Goal: Find contact information: Find contact information

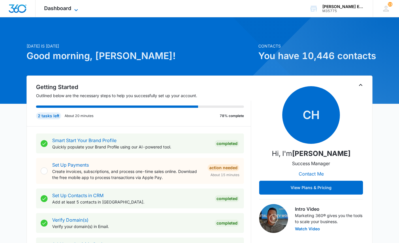
click at [77, 7] on icon at bounding box center [76, 10] width 7 height 7
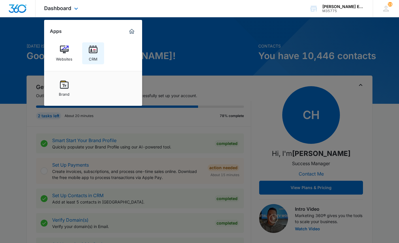
click at [93, 52] on img at bounding box center [93, 49] width 9 height 9
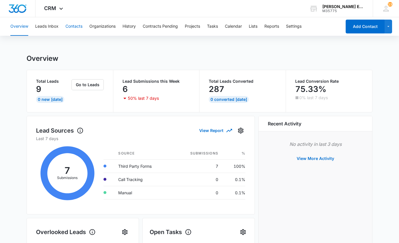
click at [78, 26] on button "Contacts" at bounding box center [73, 26] width 17 height 18
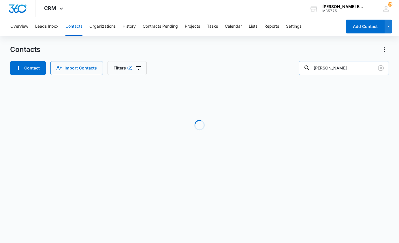
click at [357, 69] on input "[PERSON_NAME]" at bounding box center [344, 68] width 90 height 14
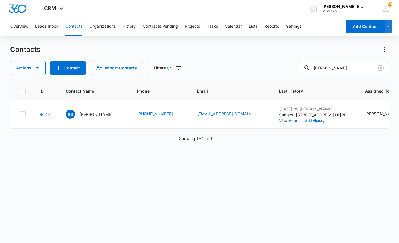
click at [357, 69] on input "[PERSON_NAME]" at bounding box center [344, 68] width 90 height 14
type input "[PERSON_NAME]"
click at [88, 114] on div "TW [PERSON_NAME]" at bounding box center [89, 114] width 47 height 9
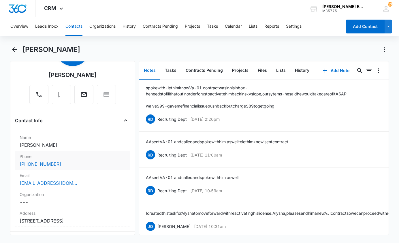
scroll to position [23, 0]
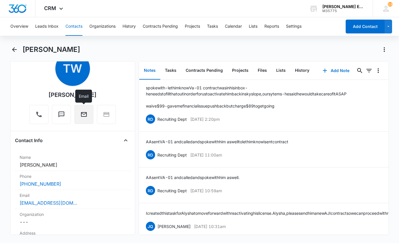
click at [85, 118] on icon "Email" at bounding box center [83, 114] width 7 height 7
click at [15, 49] on icon "Back" at bounding box center [14, 49] width 7 height 7
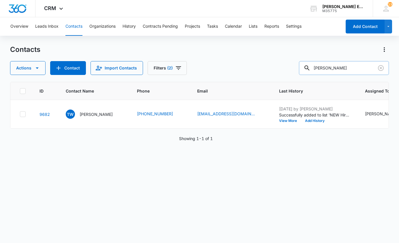
click at [331, 69] on input "[PERSON_NAME]" at bounding box center [344, 68] width 90 height 14
type input "[PERSON_NAME]"
click at [100, 117] on p "[PERSON_NAME]" at bounding box center [96, 114] width 33 height 6
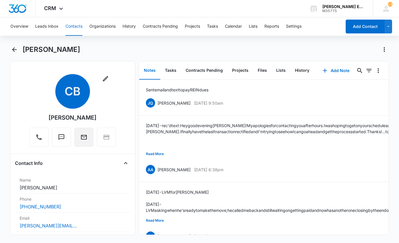
click at [85, 137] on icon "Email" at bounding box center [83, 137] width 7 height 7
